Goal: Task Accomplishment & Management: Use online tool/utility

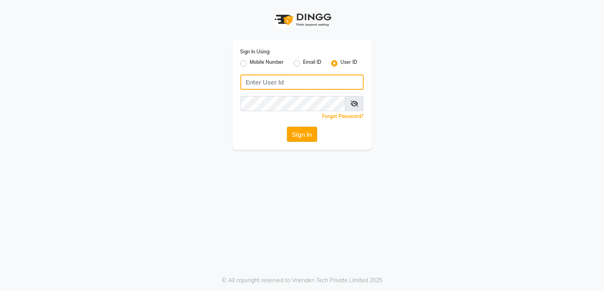
type input "layana"
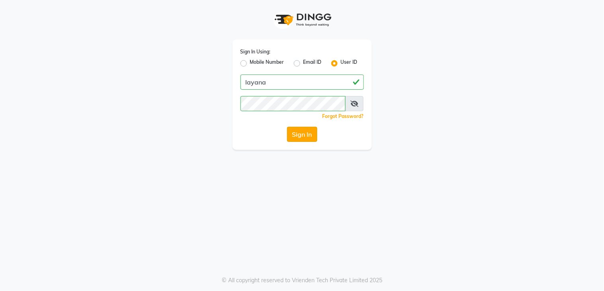
click at [296, 132] on button "Sign In" at bounding box center [302, 134] width 30 height 15
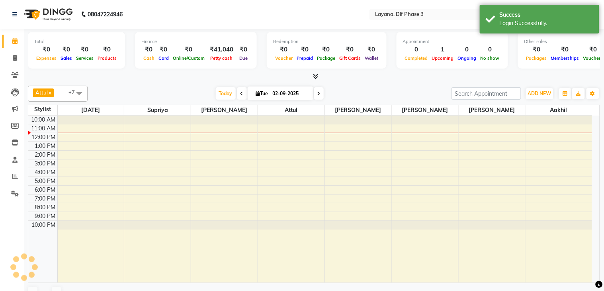
select select "en"
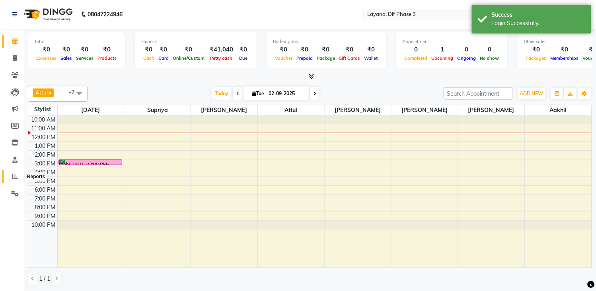
click at [9, 173] on span at bounding box center [15, 176] width 14 height 9
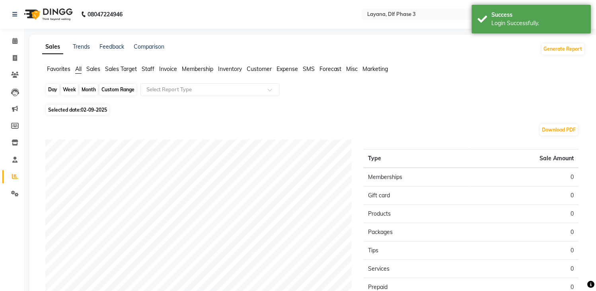
click at [55, 85] on div "Day" at bounding box center [52, 89] width 13 height 11
select select "9"
select select "2025"
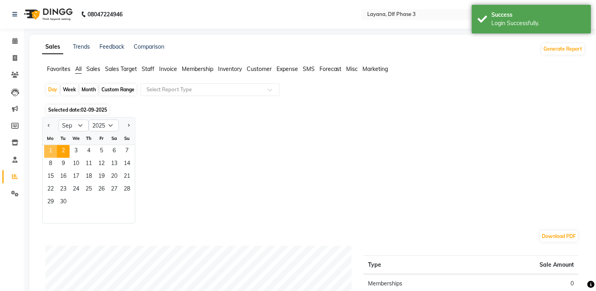
click at [49, 150] on span "1" at bounding box center [50, 151] width 13 height 13
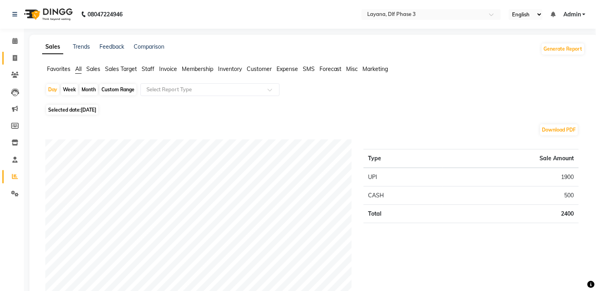
click at [14, 54] on span at bounding box center [15, 58] width 14 height 9
select select "service"
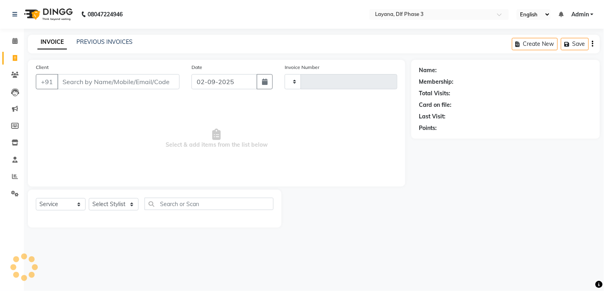
type input "2779"
select select "6973"
